Goal: Task Accomplishment & Management: Complete application form

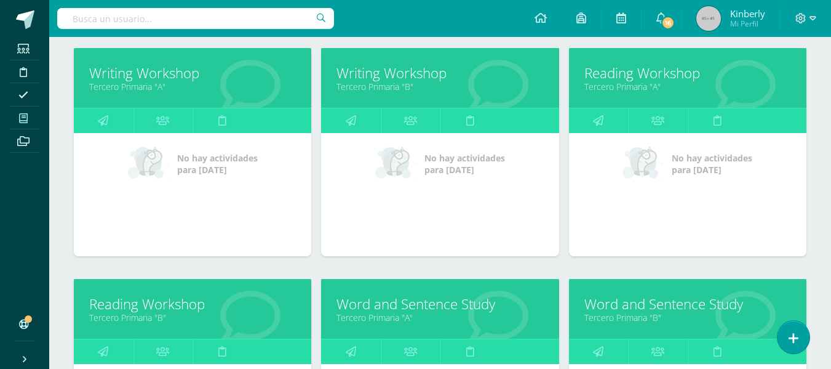
scroll to position [183, 0]
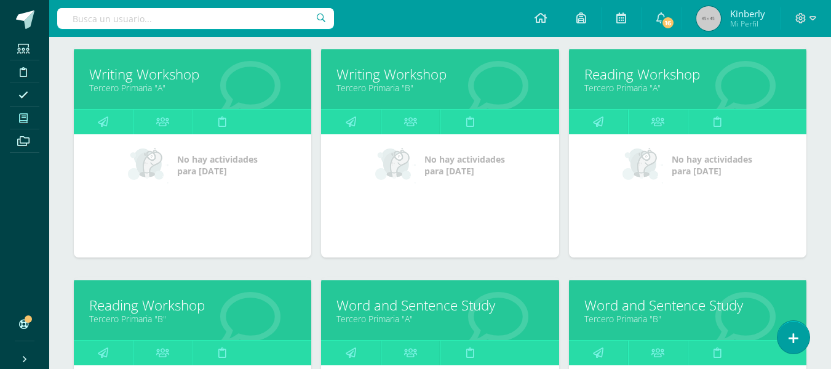
click at [643, 71] on link "Reading Workshop" at bounding box center [687, 74] width 207 height 19
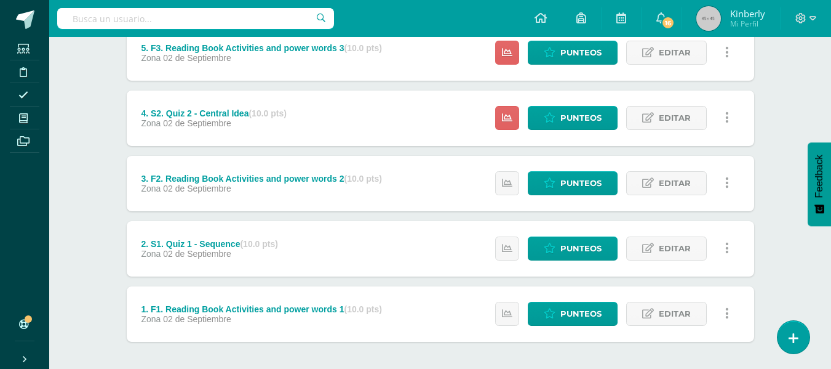
scroll to position [316, 0]
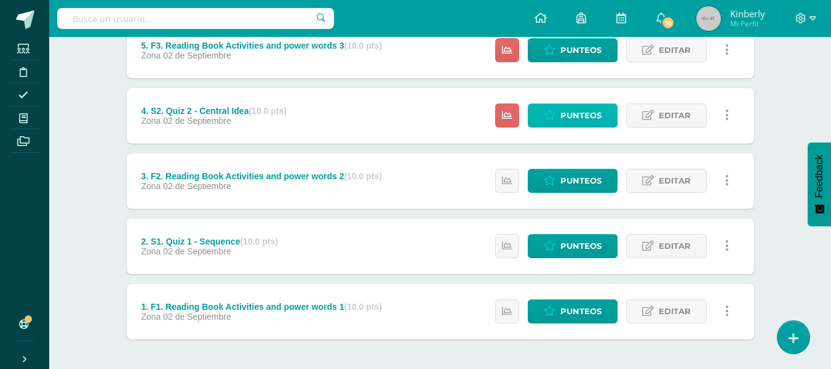
click at [590, 122] on span "Punteos" at bounding box center [580, 115] width 41 height 23
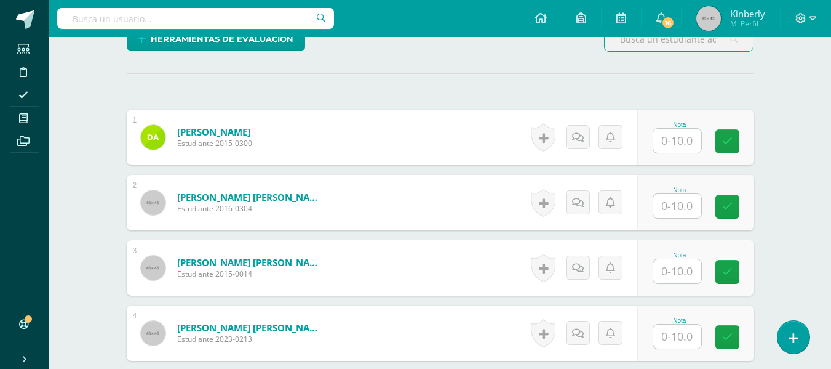
scroll to position [369, 0]
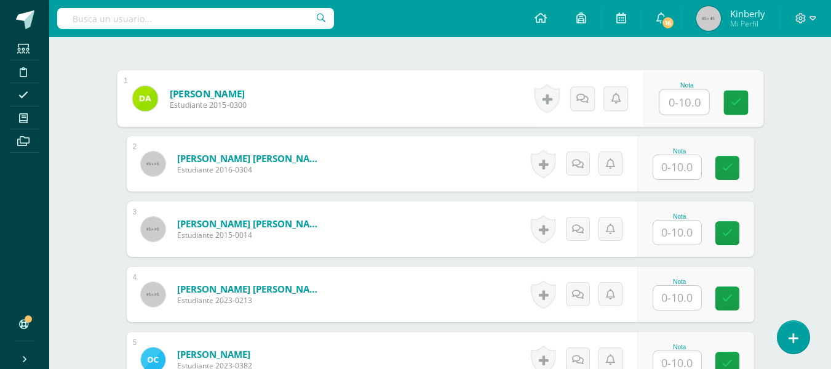
click at [681, 105] on input "text" at bounding box center [684, 102] width 49 height 25
type input "10"
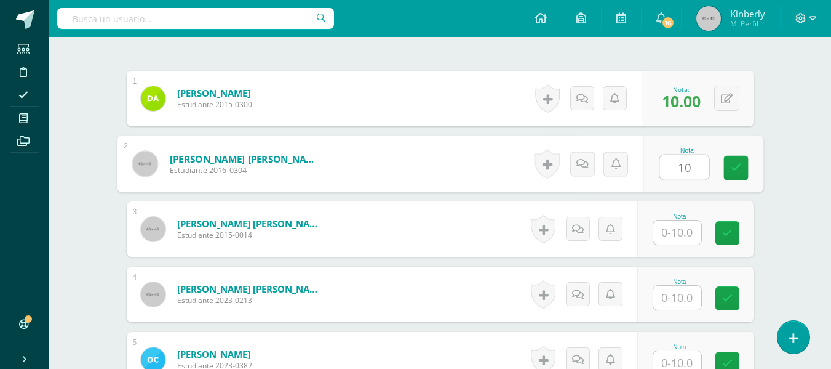
type input "10"
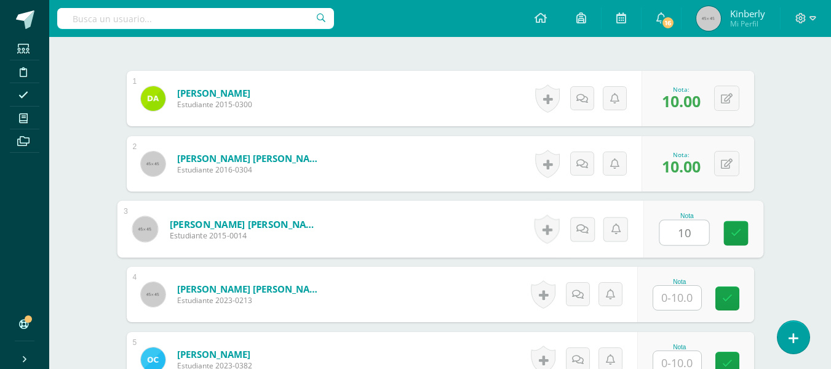
type input "10"
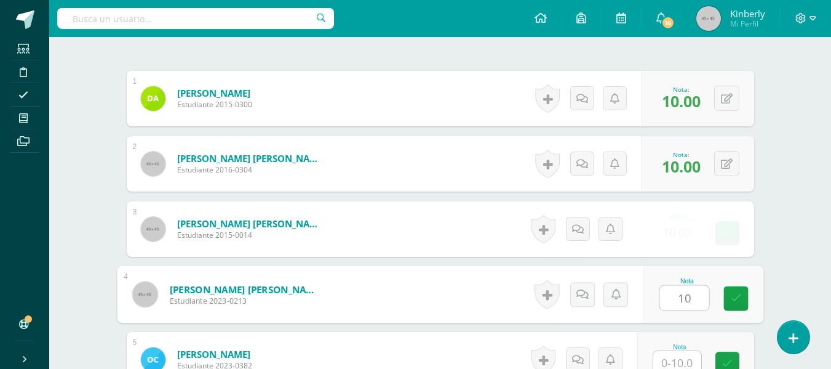
type input "10"
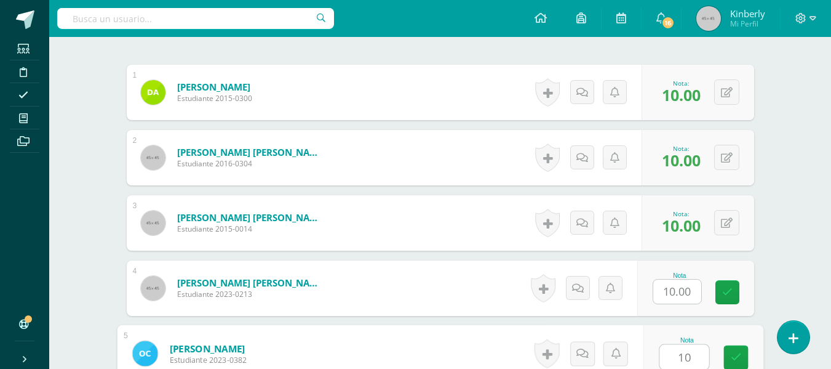
type input "10"
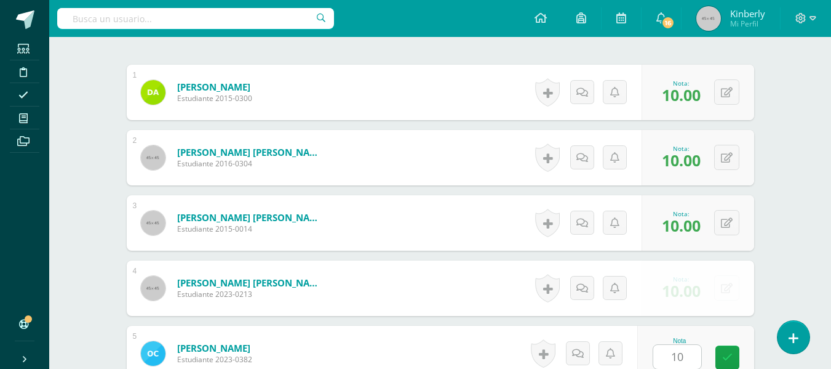
scroll to position [612, 0]
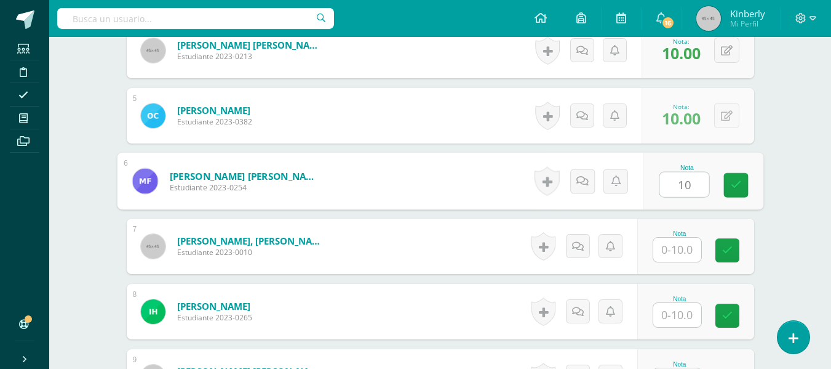
type input "10"
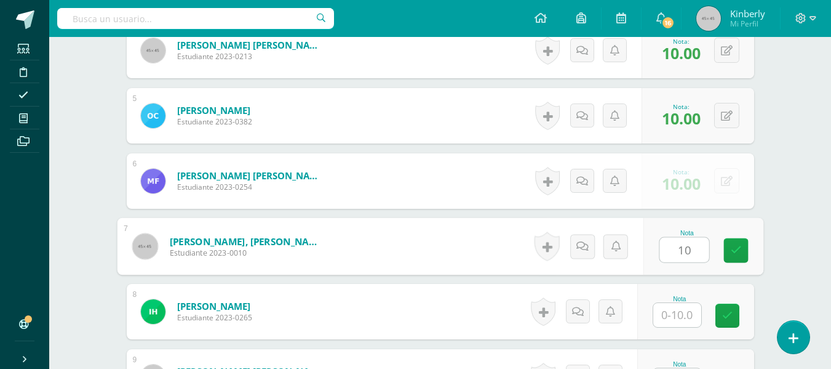
type input "10"
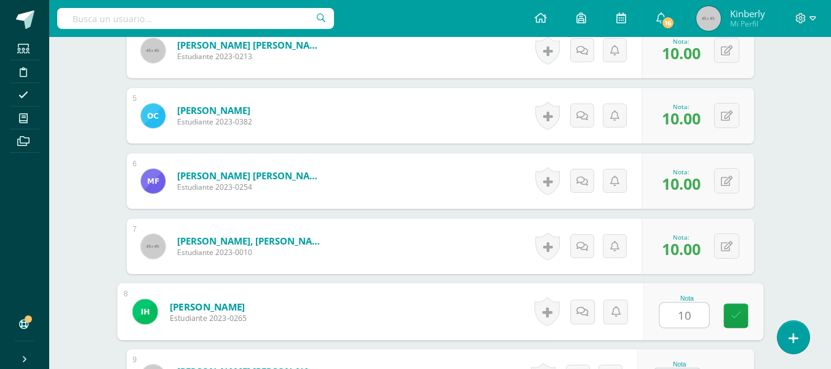
type input "10"
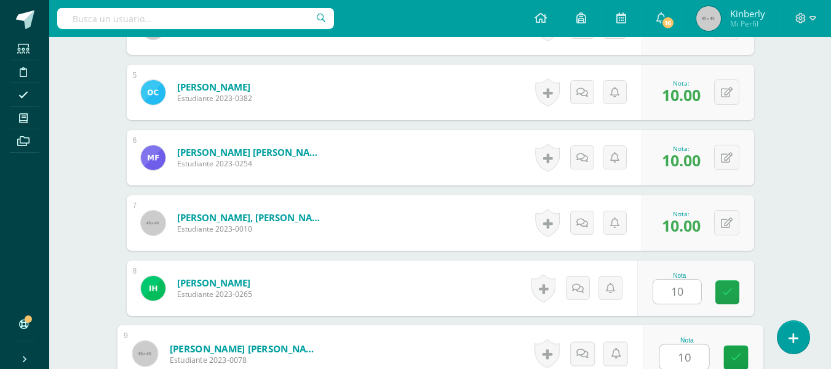
type input "10"
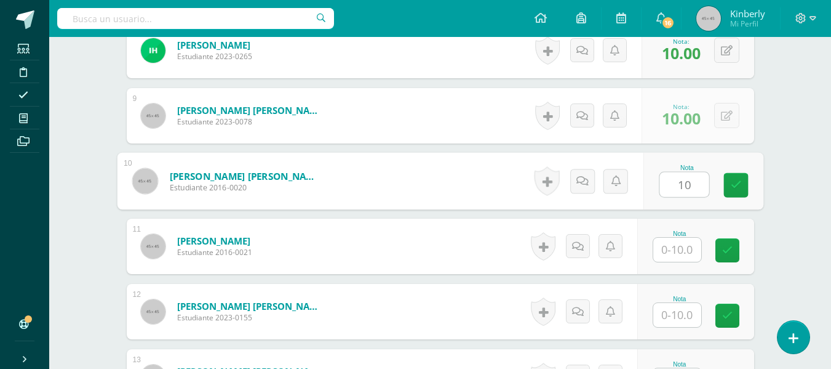
type input "10"
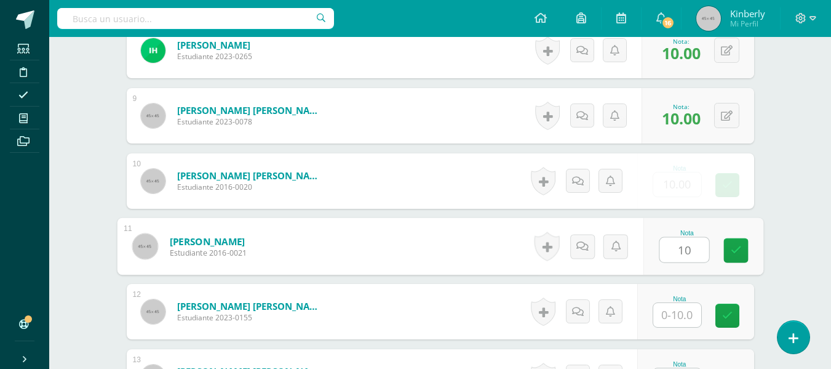
type input "10"
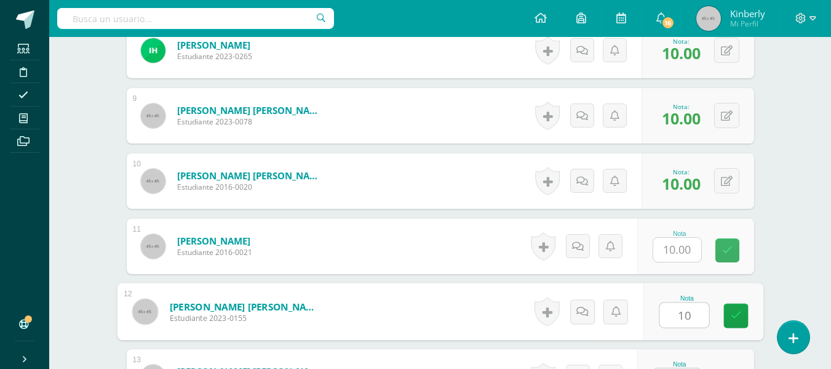
type input "10"
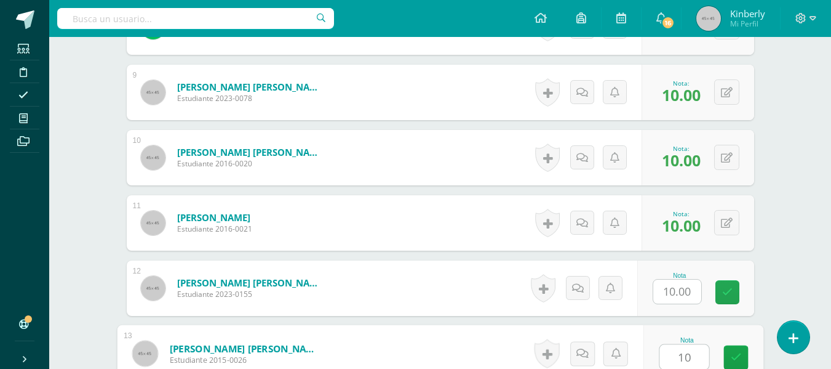
type input "10"
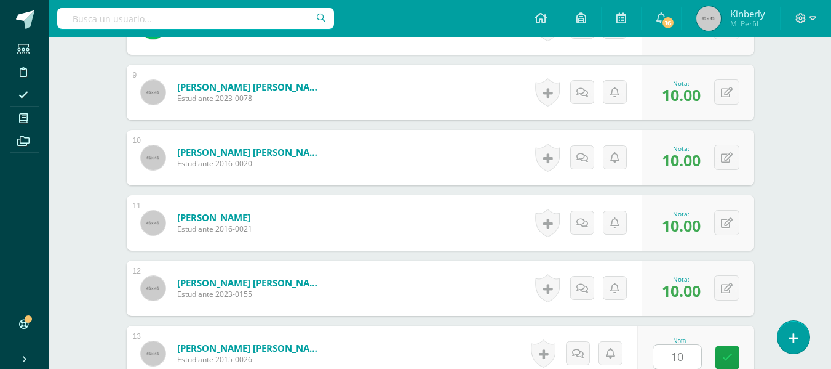
scroll to position [1134, 0]
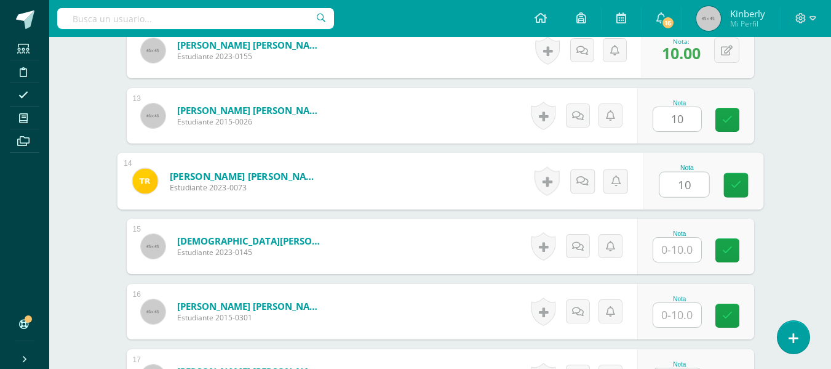
type input "10"
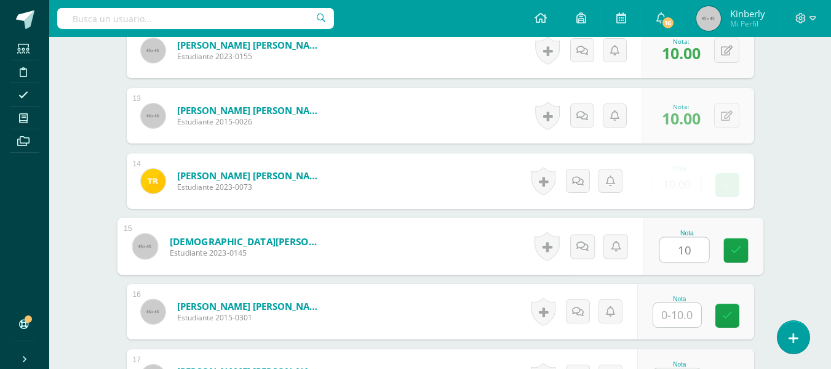
type input "10"
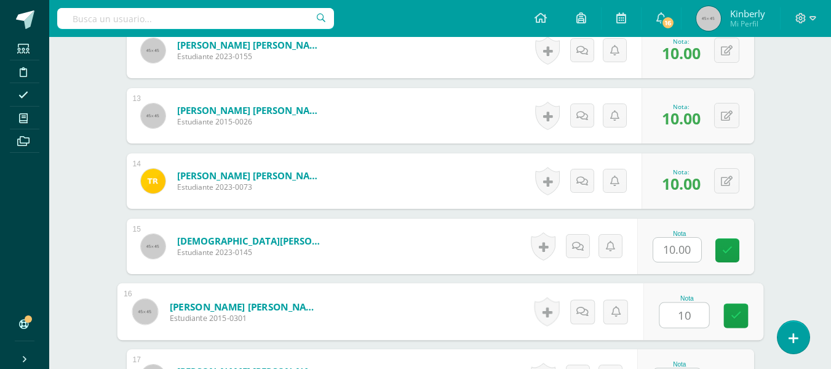
type input "10"
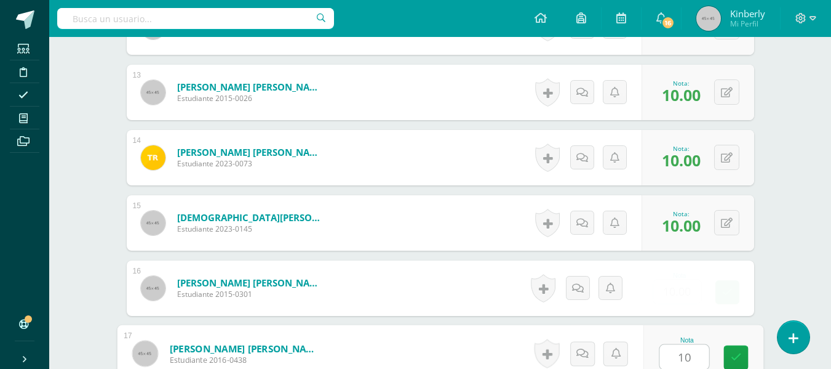
type input "10"
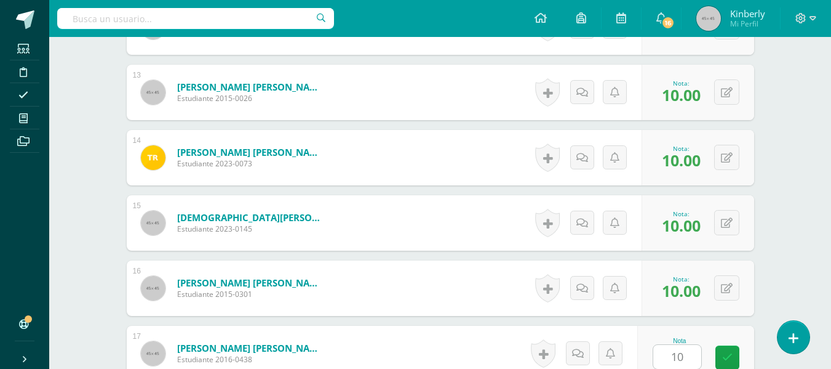
scroll to position [1395, 0]
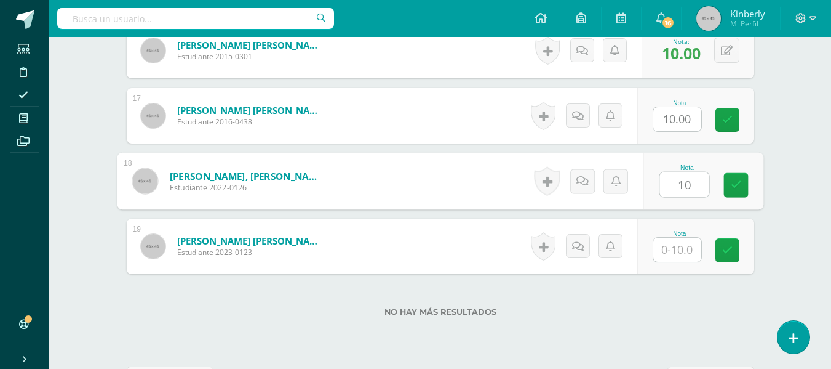
type input "10"
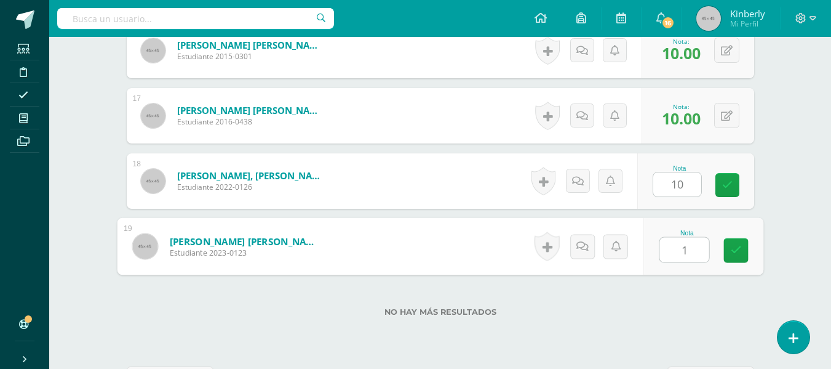
type input "10"
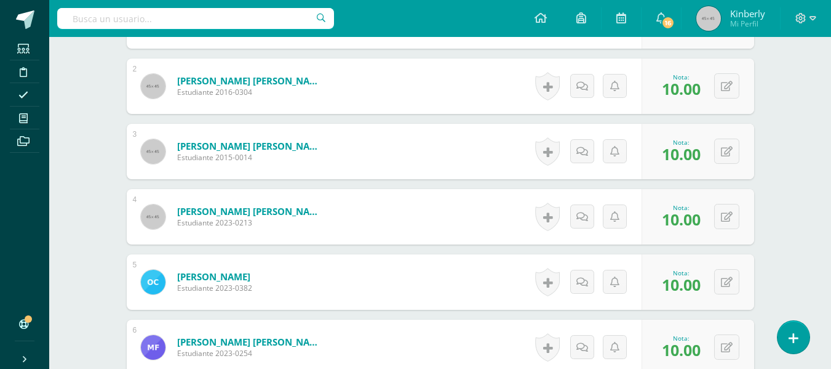
scroll to position [465, 0]
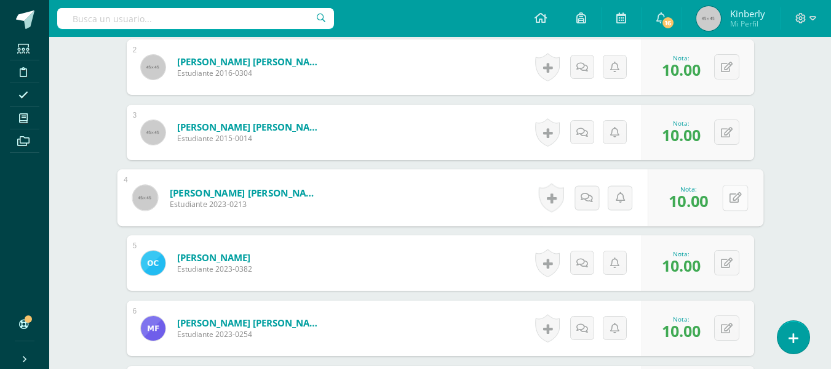
click at [724, 192] on button at bounding box center [735, 198] width 26 height 26
type input "8"
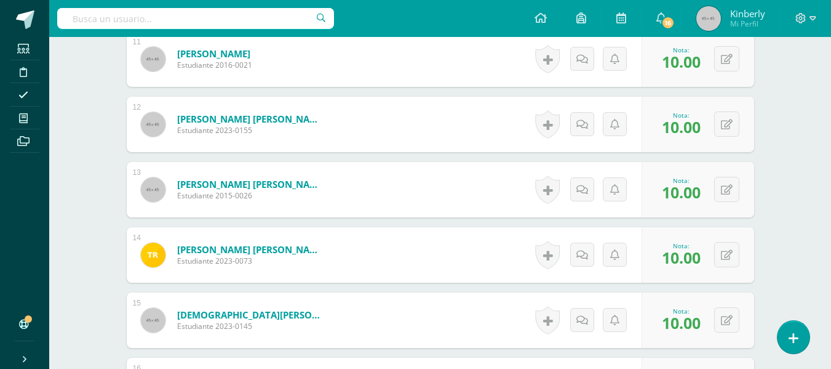
scroll to position [1070, 0]
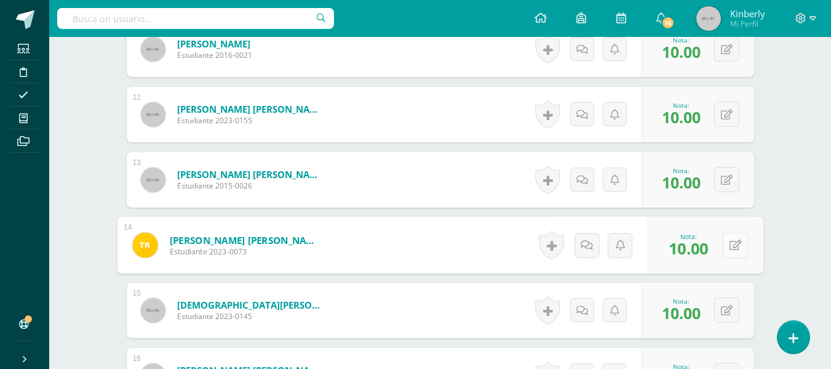
click at [737, 243] on button at bounding box center [735, 245] width 26 height 26
type input "9"
type input "0"
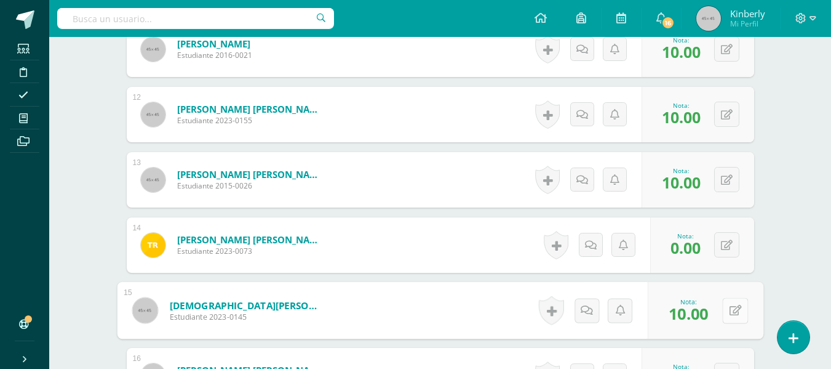
click at [720, 314] on div "0 Logros Logros obtenidos Aún no hay logros agregados Nota: 10.00" at bounding box center [706, 310] width 116 height 57
click at [729, 313] on icon at bounding box center [735, 310] width 12 height 10
type input "9"
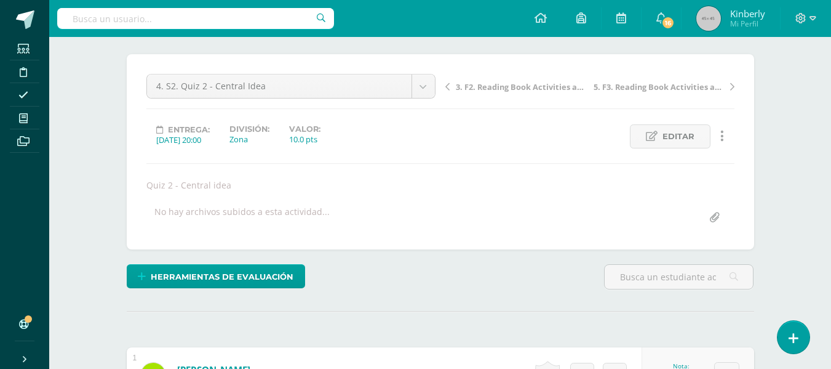
scroll to position [47, 0]
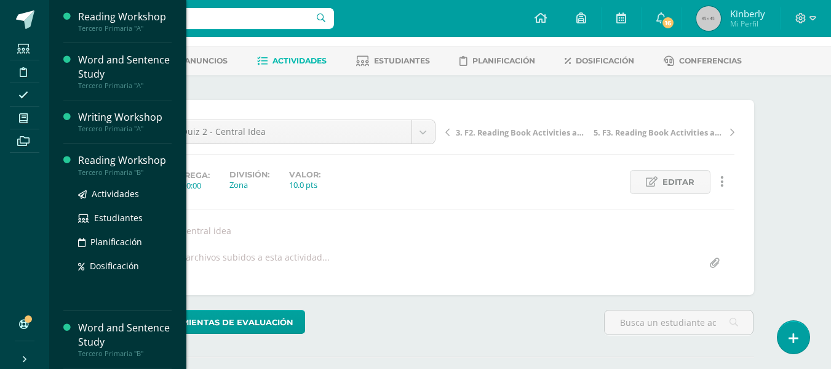
click at [99, 163] on div "Reading Workshop" at bounding box center [125, 160] width 94 height 14
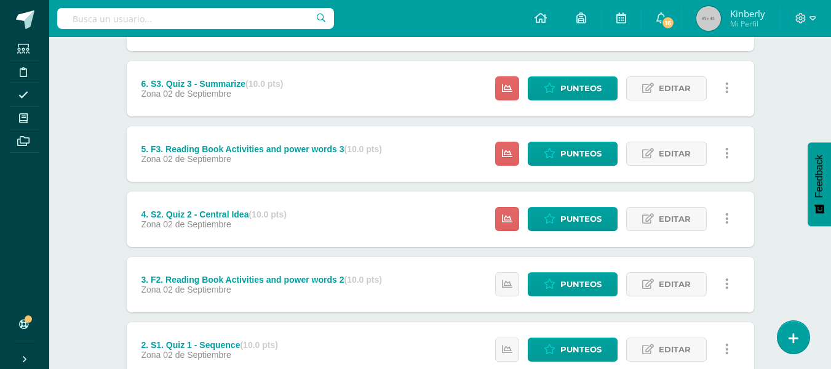
scroll to position [225, 0]
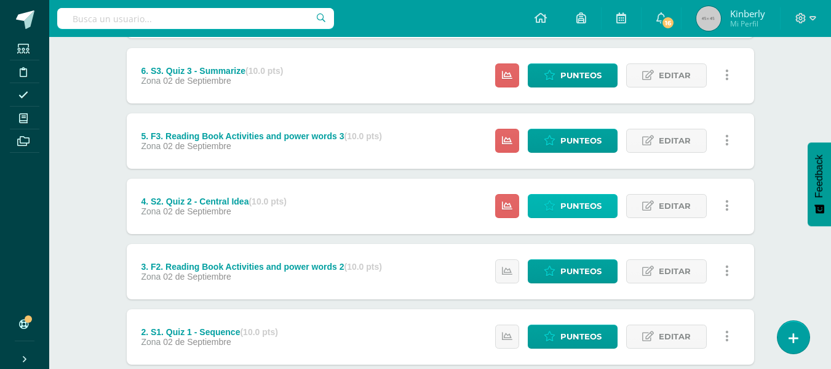
click at [573, 206] on span "Punteos" at bounding box center [580, 205] width 41 height 23
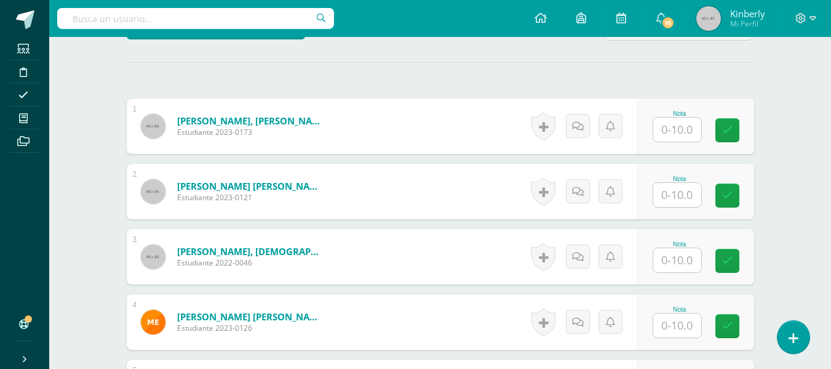
scroll to position [331, 0]
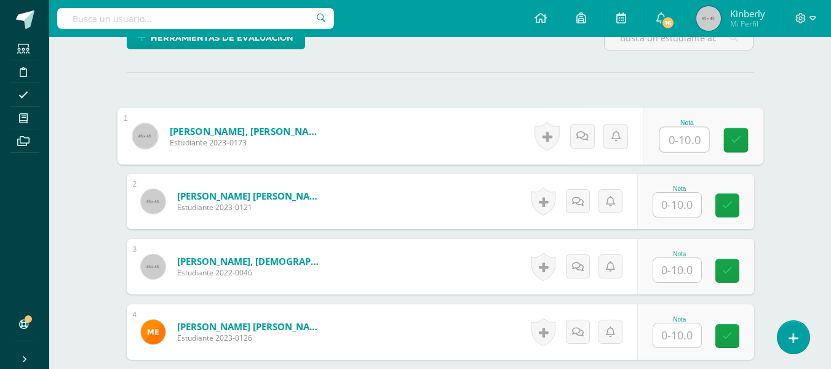
click at [685, 132] on input "text" at bounding box center [684, 139] width 49 height 25
type input "10"
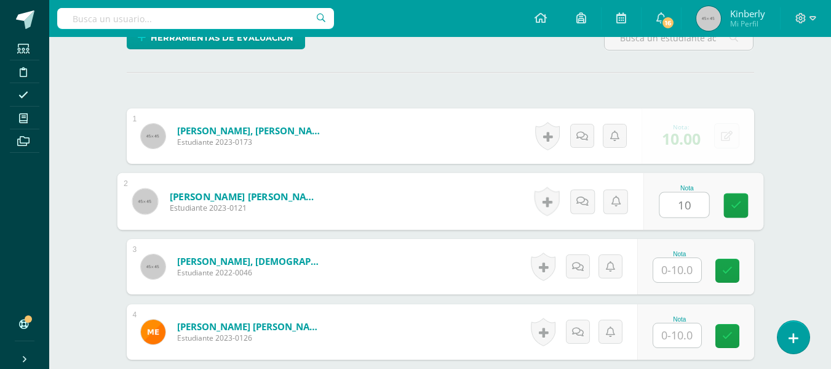
type input "10"
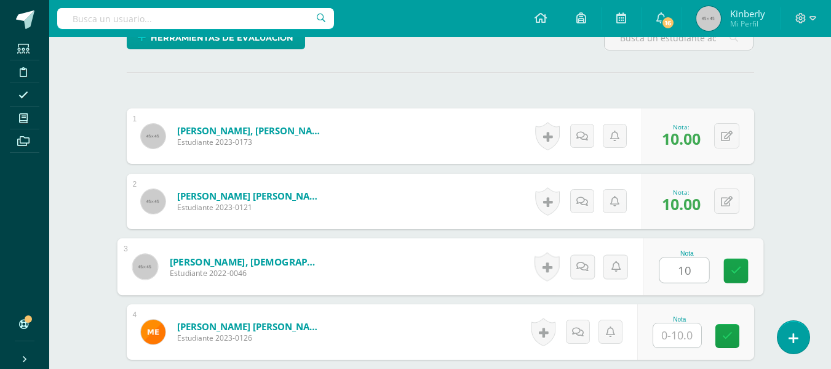
type input "10"
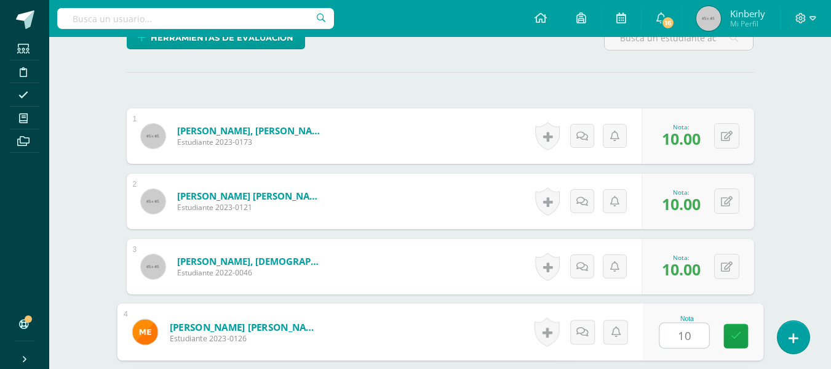
type input "10"
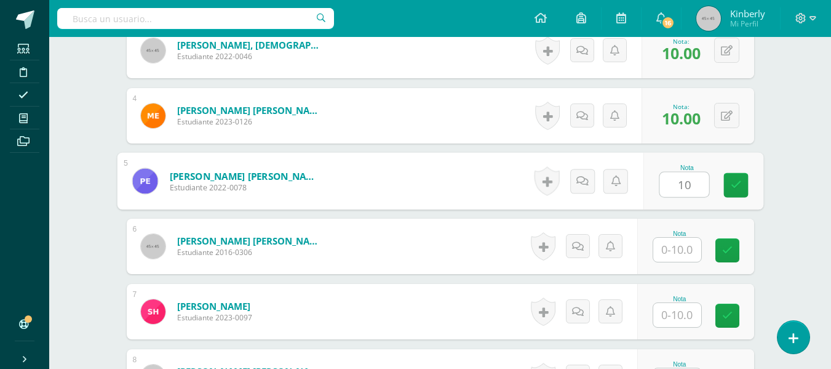
type input "10"
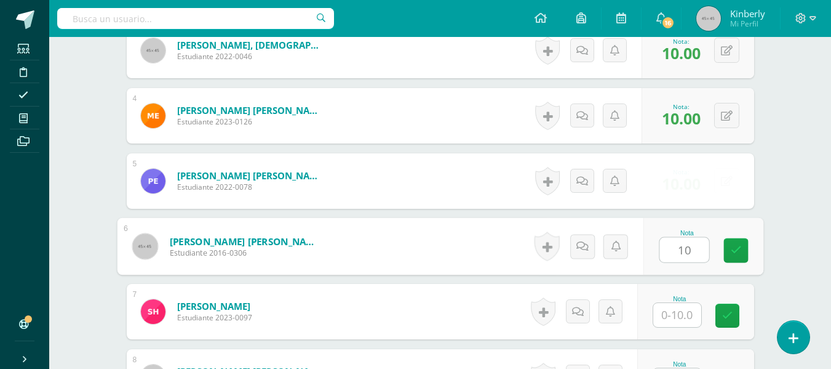
type input "10"
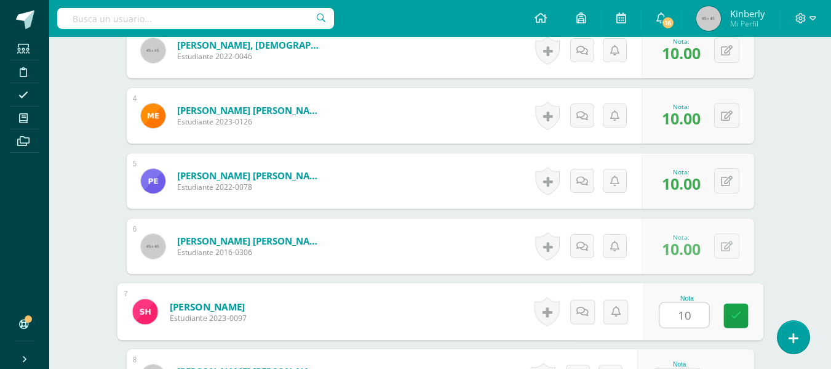
type input "10"
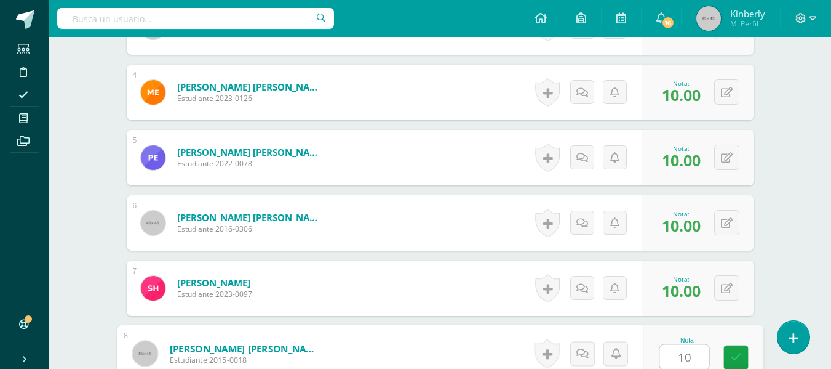
type input "10"
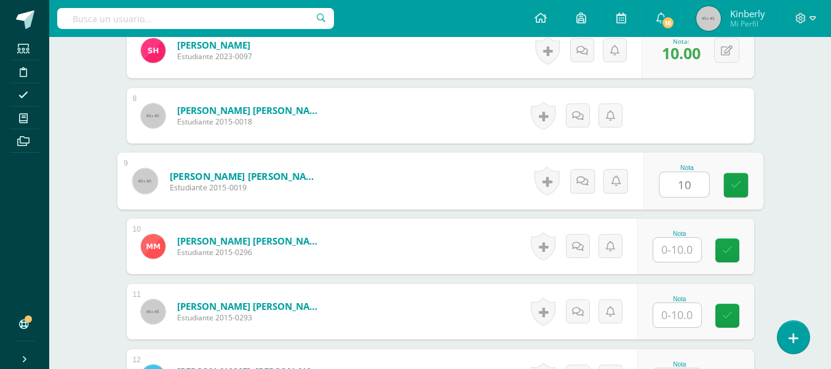
type input "10"
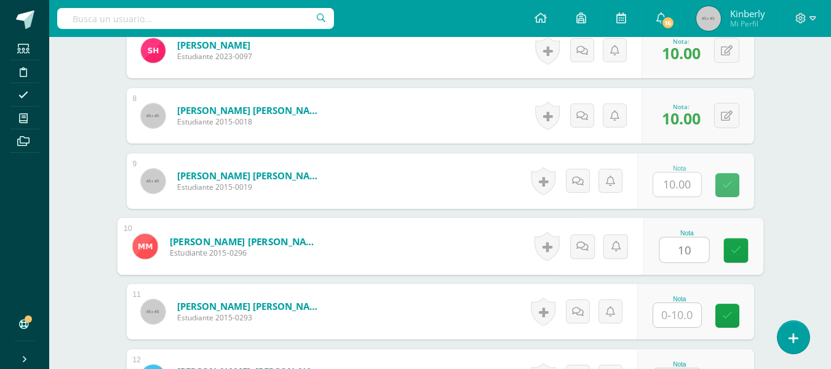
type input "10"
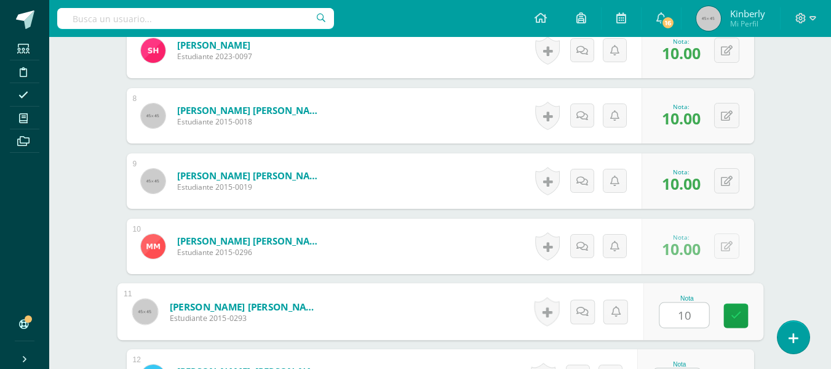
type input "10"
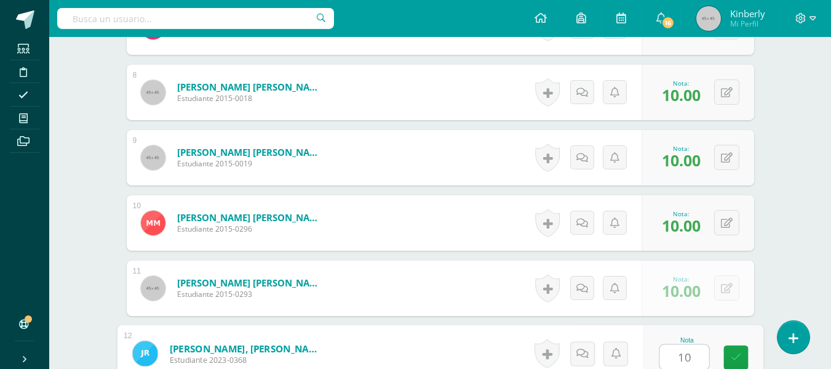
type input "10"
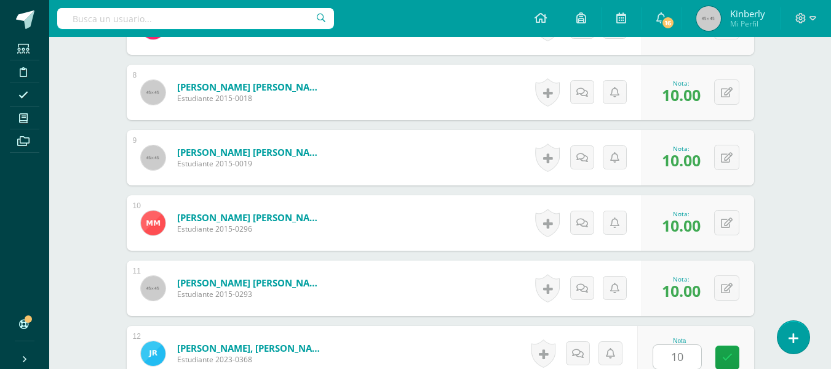
scroll to position [1069, 0]
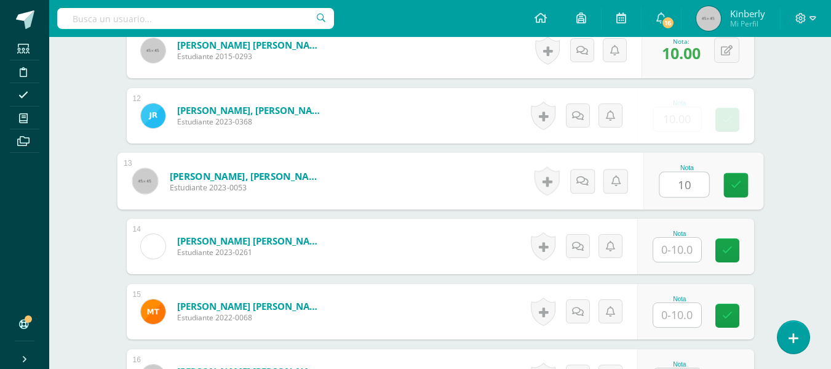
type input "10"
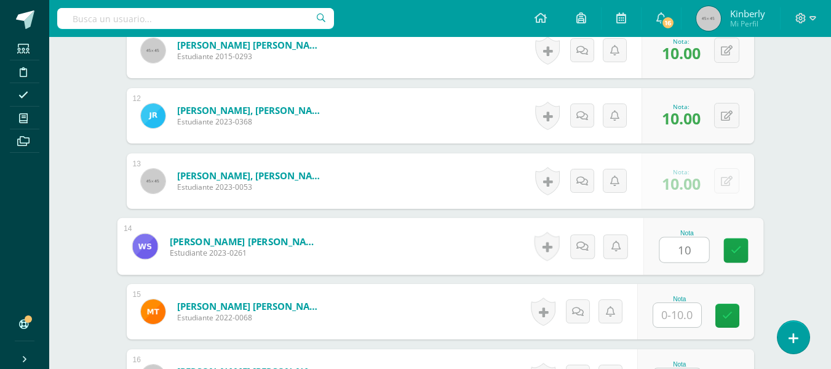
type input "10"
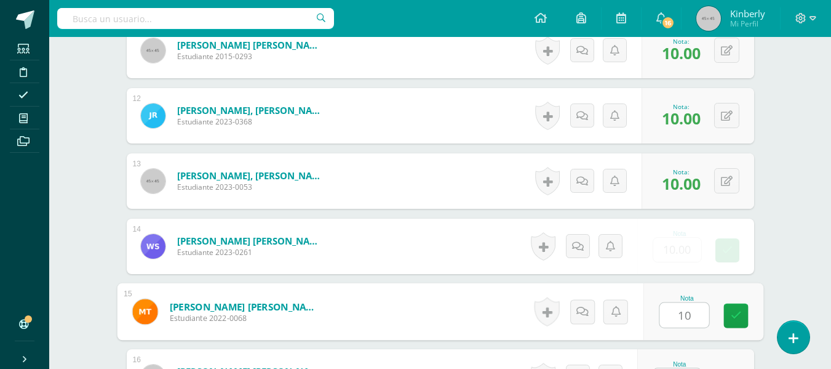
type input "10"
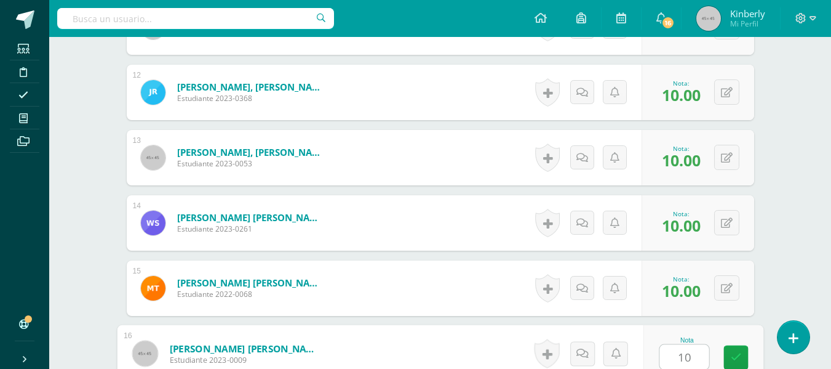
type input "10"
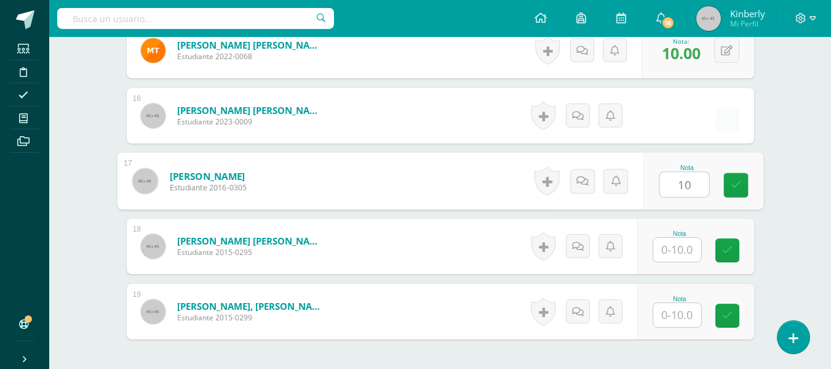
type input "10"
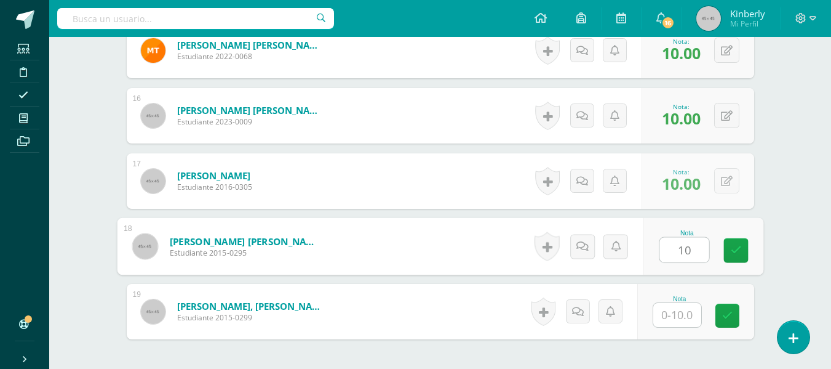
type input "10"
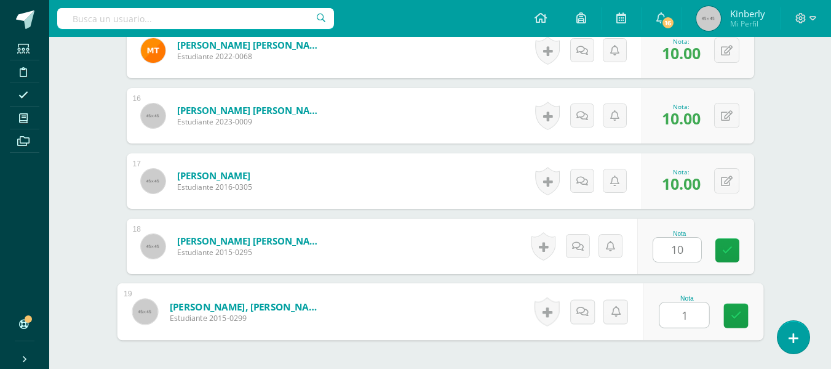
type input "10"
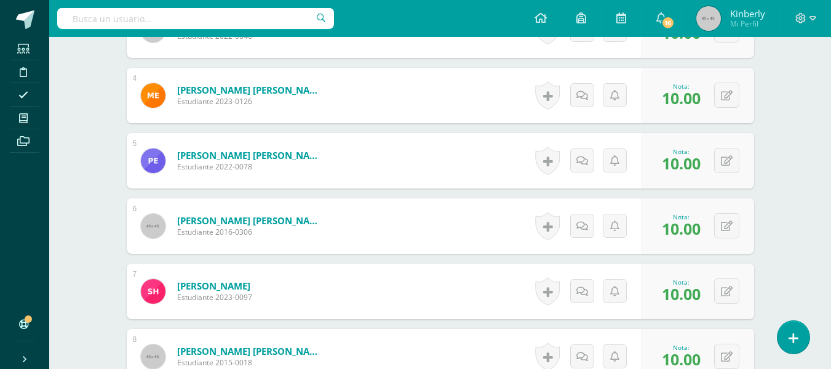
scroll to position [0, 0]
